Goal: Task Accomplishment & Management: Use online tool/utility

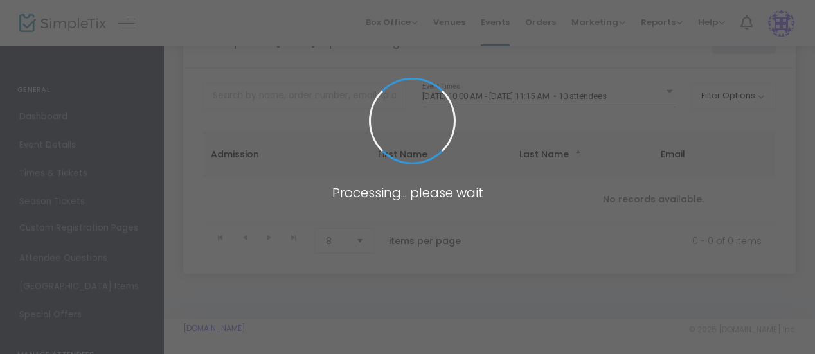
scroll to position [50, 0]
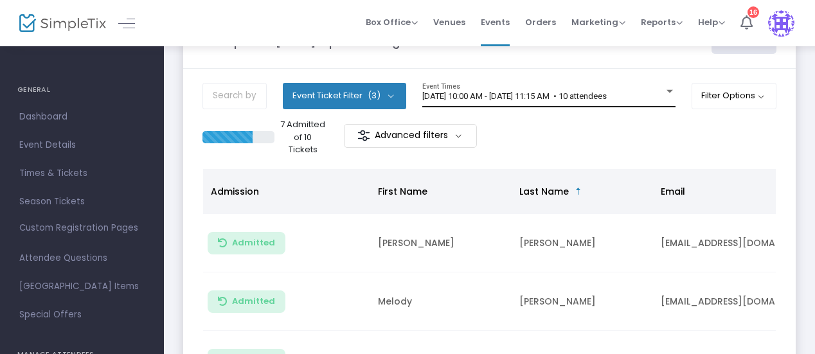
click at [555, 94] on span "[DATE] 10:00 AM - [DATE] 11:15 AM • 10 attendees" at bounding box center [514, 96] width 184 height 10
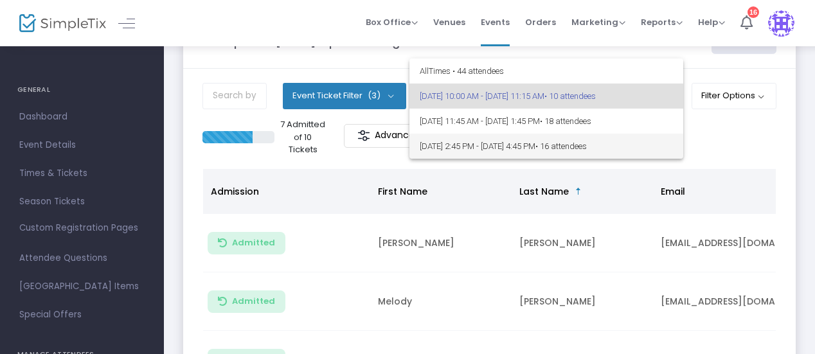
click at [521, 148] on span "[DATE] 2:45 PM - [DATE] 4:45 PM • 16 attendees" at bounding box center [546, 146] width 253 height 25
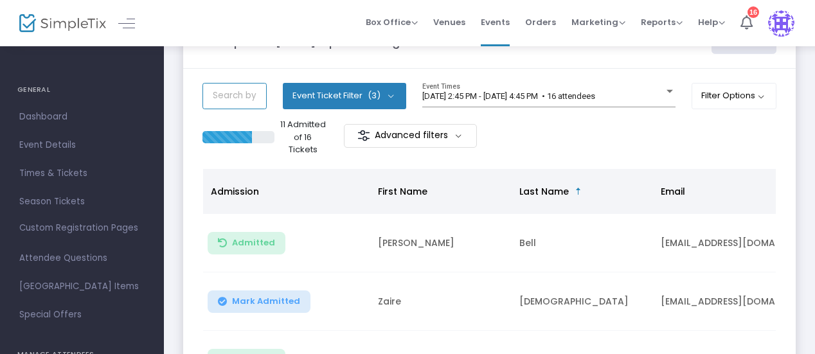
click at [234, 96] on input "text" at bounding box center [234, 96] width 64 height 26
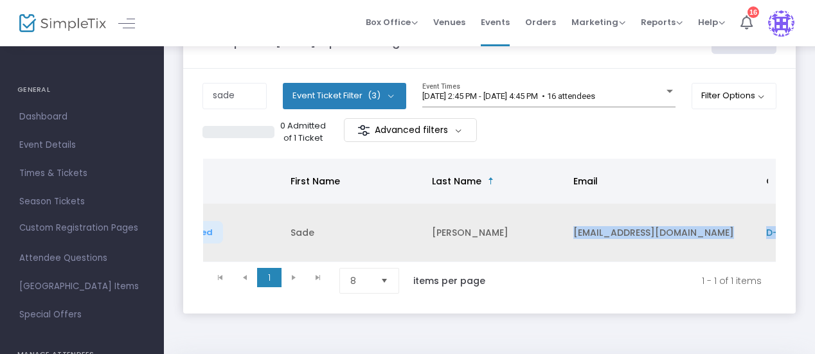
scroll to position [0, 139]
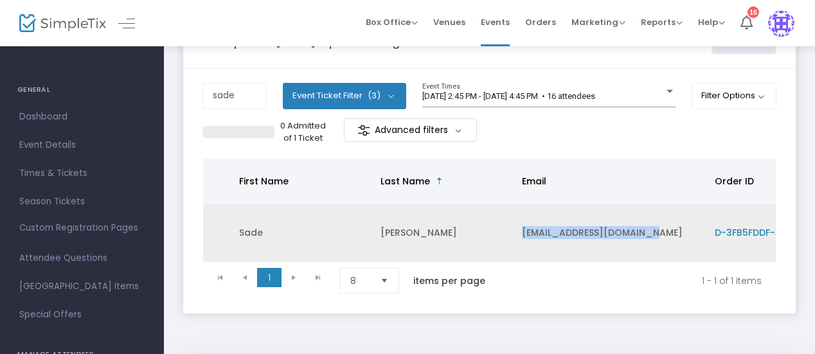
click at [661, 233] on td "[EMAIL_ADDRESS][DOMAIN_NAME]" at bounding box center [610, 233] width 193 height 58
copy td "[EMAIL_ADDRESS][DOMAIN_NAME]"
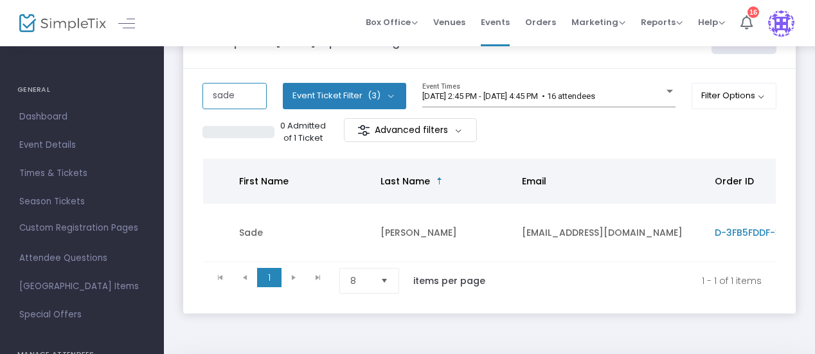
click at [249, 96] on input "sade" at bounding box center [234, 96] width 64 height 26
type input "s"
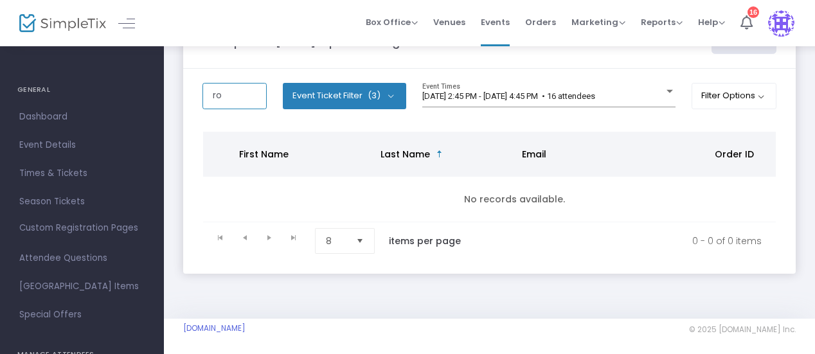
type input "r"
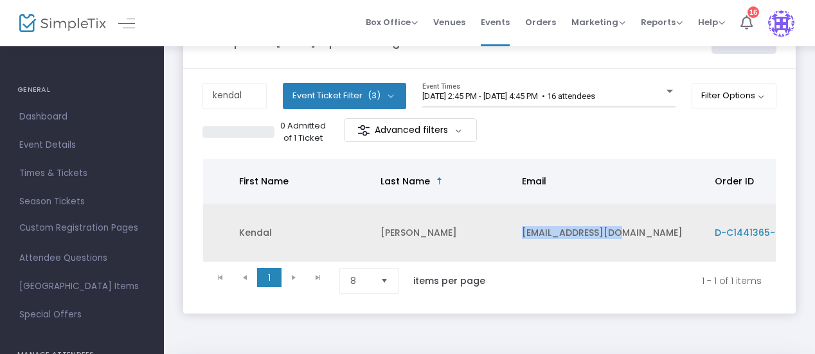
drag, startPoint x: 522, startPoint y: 227, endPoint x: 619, endPoint y: 236, distance: 98.1
click at [619, 236] on td "[EMAIL_ADDRESS][DOMAIN_NAME]" at bounding box center [610, 233] width 193 height 58
copy td "[EMAIL_ADDRESS][DOMAIN_NAME]"
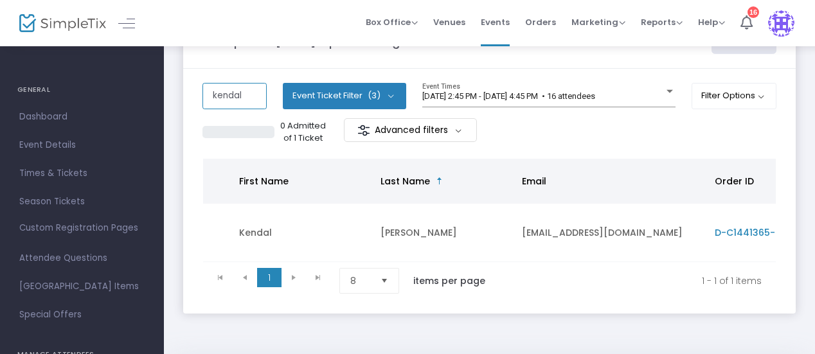
click at [253, 94] on input "kendal" at bounding box center [234, 96] width 64 height 26
type input "k"
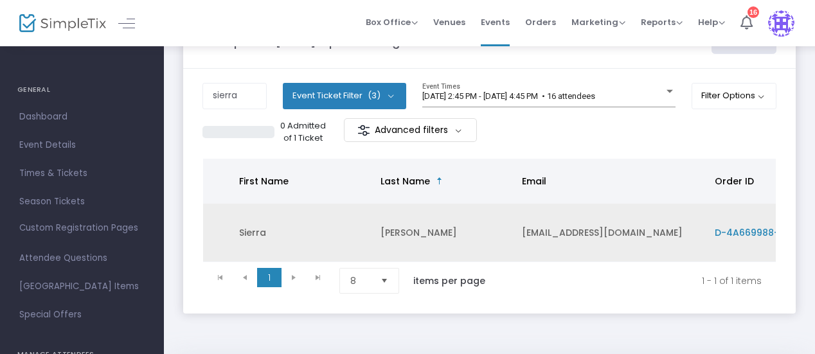
click at [521, 230] on td "[EMAIL_ADDRESS][DOMAIN_NAME]" at bounding box center [610, 233] width 193 height 58
drag, startPoint x: 636, startPoint y: 228, endPoint x: 519, endPoint y: 231, distance: 117.6
click at [519, 231] on td "[EMAIL_ADDRESS][DOMAIN_NAME]" at bounding box center [610, 233] width 193 height 58
copy td "[EMAIL_ADDRESS][DOMAIN_NAME]"
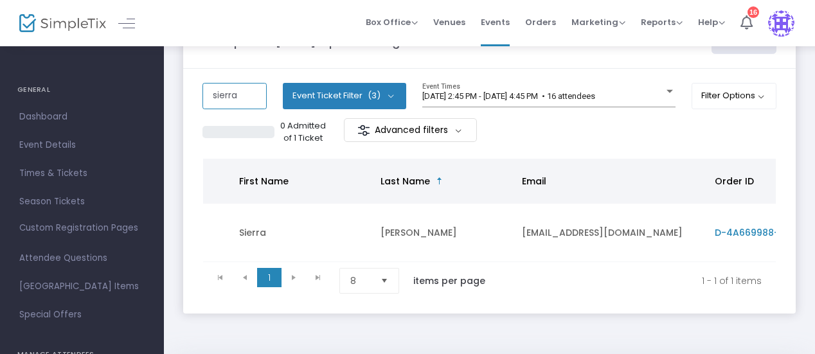
click at [240, 96] on input "sierra" at bounding box center [234, 96] width 64 height 26
type input "s"
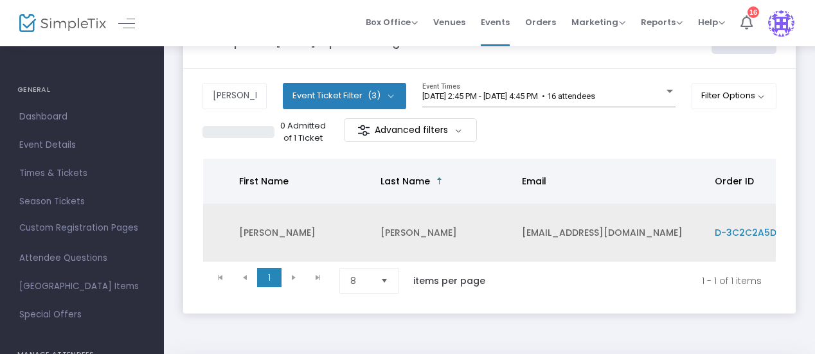
drag, startPoint x: 521, startPoint y: 230, endPoint x: 679, endPoint y: 229, distance: 157.4
click at [679, 229] on td "[EMAIL_ADDRESS][DOMAIN_NAME]" at bounding box center [610, 233] width 193 height 58
copy td "[EMAIL_ADDRESS][DOMAIN_NAME]"
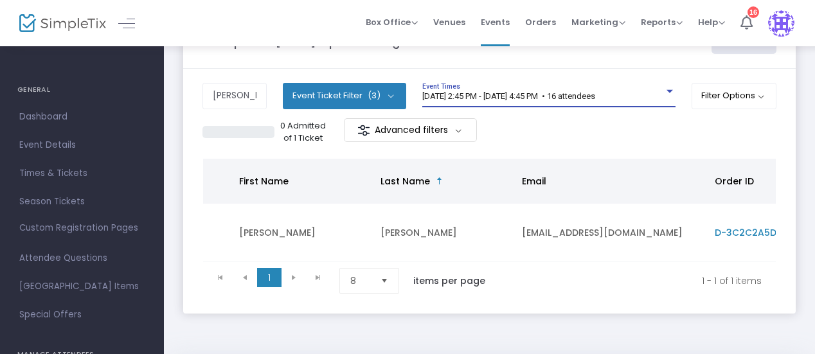
click at [595, 93] on span "[DATE] 2:45 PM - [DATE] 4:45 PM • 16 attendees" at bounding box center [508, 96] width 173 height 10
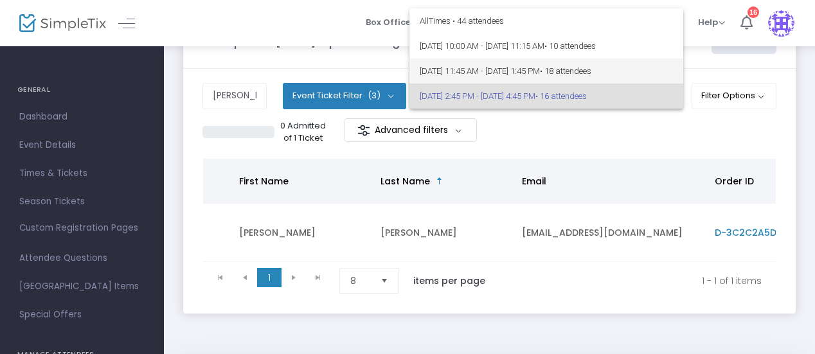
click at [591, 72] on span "• 18 attendees" at bounding box center [565, 71] width 51 height 10
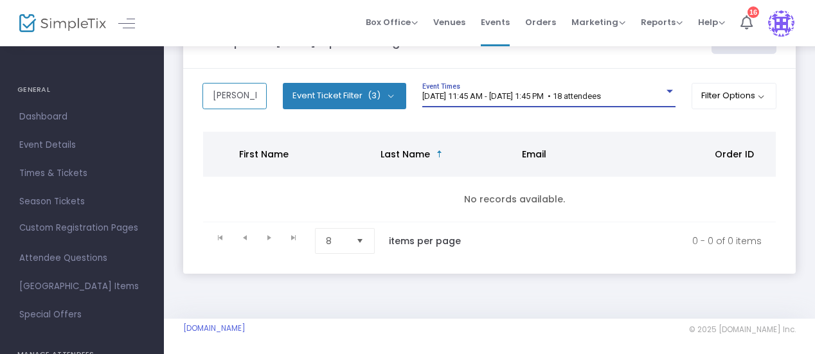
click at [247, 94] on input "[PERSON_NAME]" at bounding box center [234, 96] width 64 height 26
type input "t"
type input "[PERSON_NAME]"
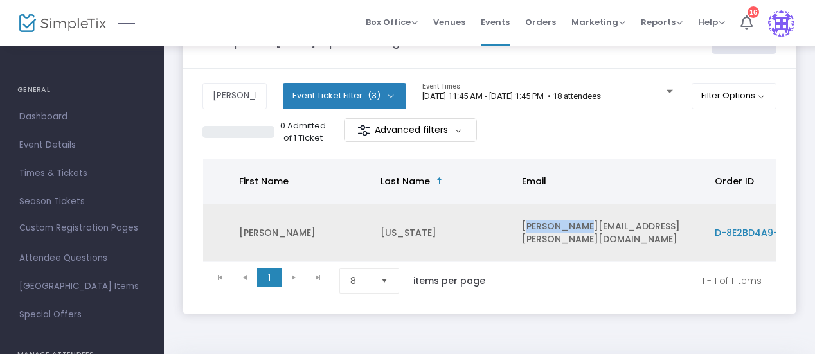
drag, startPoint x: 523, startPoint y: 231, endPoint x: 578, endPoint y: 225, distance: 55.6
click at [578, 225] on td "[PERSON_NAME][EMAIL_ADDRESS][PERSON_NAME][DOMAIN_NAME]" at bounding box center [610, 233] width 193 height 58
click at [652, 229] on td "[PERSON_NAME][EMAIL_ADDRESS][PERSON_NAME][DOMAIN_NAME]" at bounding box center [610, 233] width 193 height 58
drag, startPoint x: 648, startPoint y: 230, endPoint x: 518, endPoint y: 232, distance: 130.5
click at [518, 232] on td "[PERSON_NAME][EMAIL_ADDRESS][PERSON_NAME][DOMAIN_NAME]" at bounding box center [610, 233] width 193 height 58
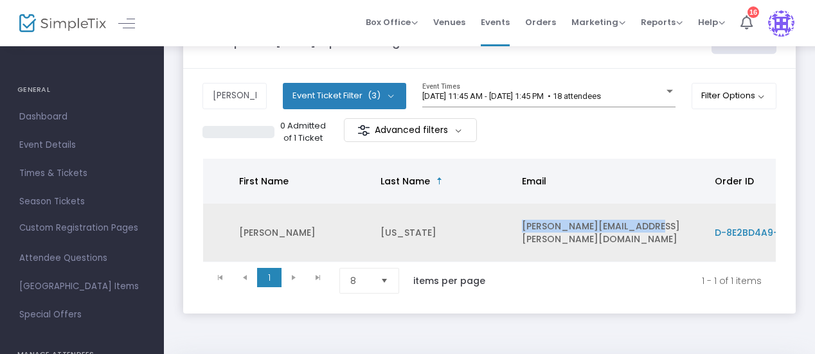
copy td "[PERSON_NAME][EMAIL_ADDRESS][PERSON_NAME][DOMAIN_NAME]"
